Goal: Navigation & Orientation: Find specific page/section

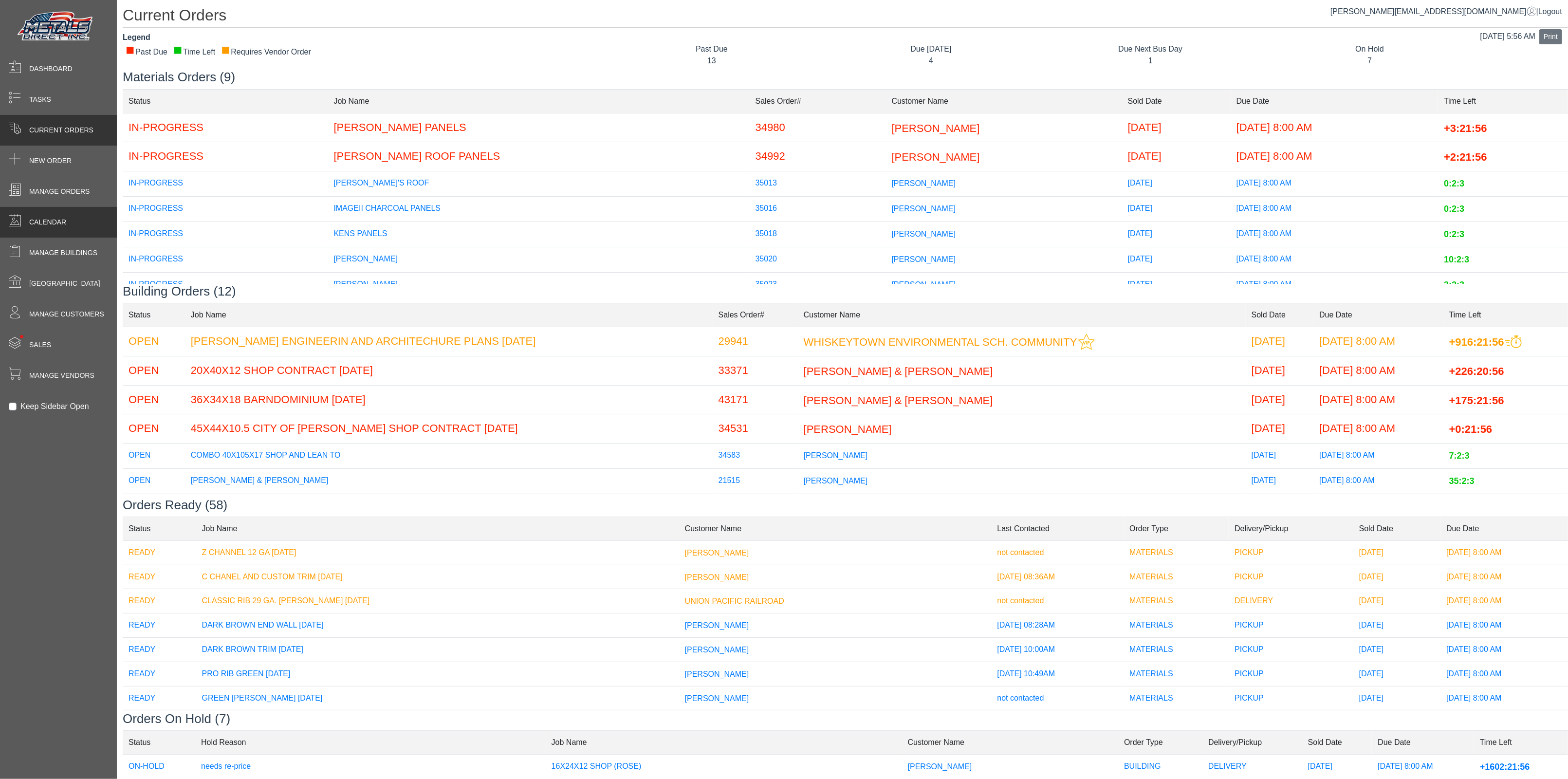
click at [61, 222] on span "Calendar" at bounding box center [47, 221] width 37 height 10
